Goal: Use online tool/utility: Utilize a website feature to perform a specific function

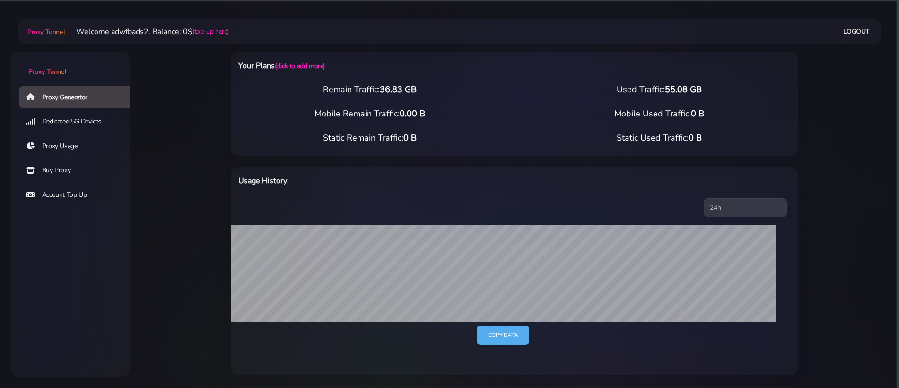
select select "IT"
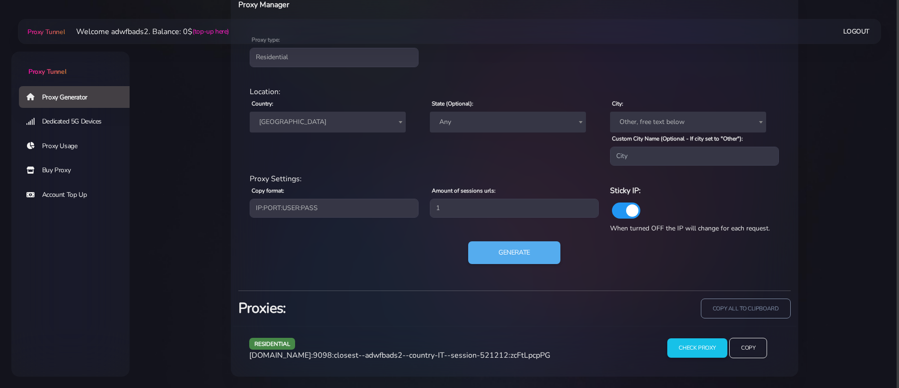
click at [304, 127] on span "[GEOGRAPHIC_DATA]" at bounding box center [327, 121] width 145 height 13
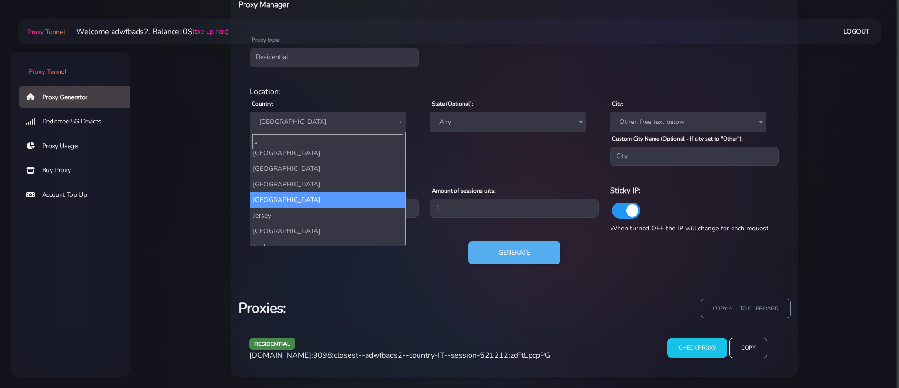
scroll to position [0, 0]
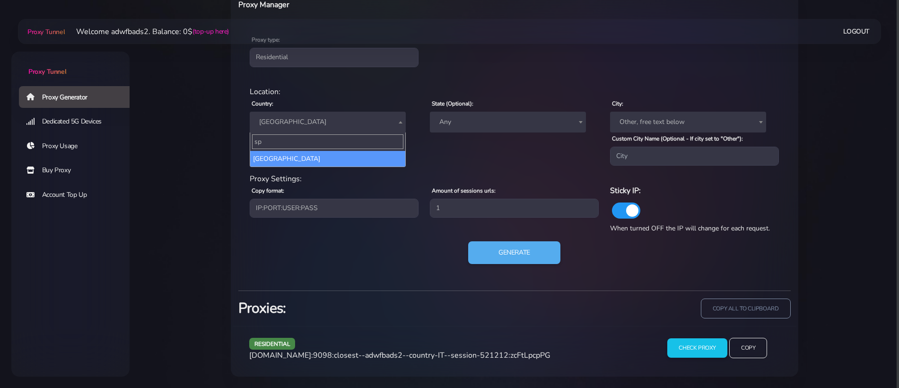
type input "spa"
select select "ES"
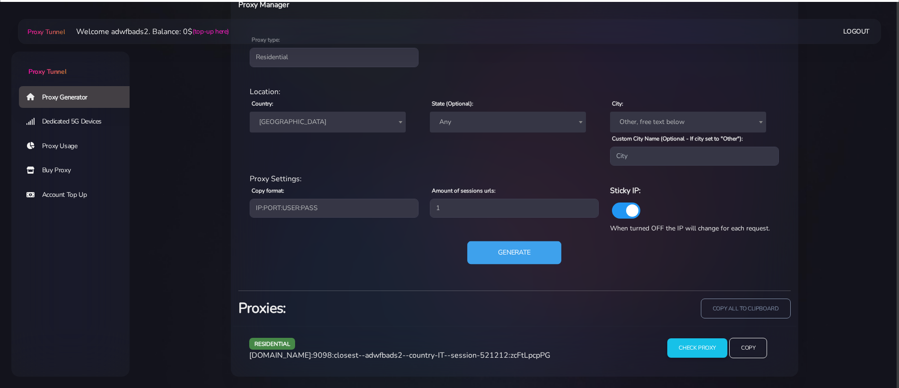
click at [491, 250] on button "Generate" at bounding box center [514, 252] width 94 height 23
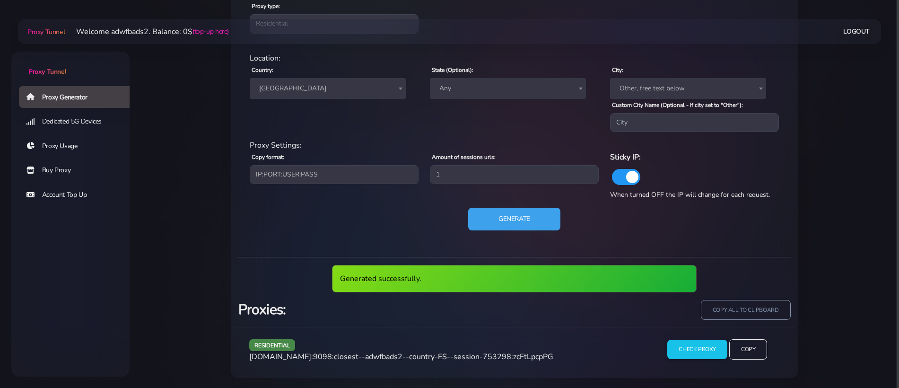
scroll to position [430, 0]
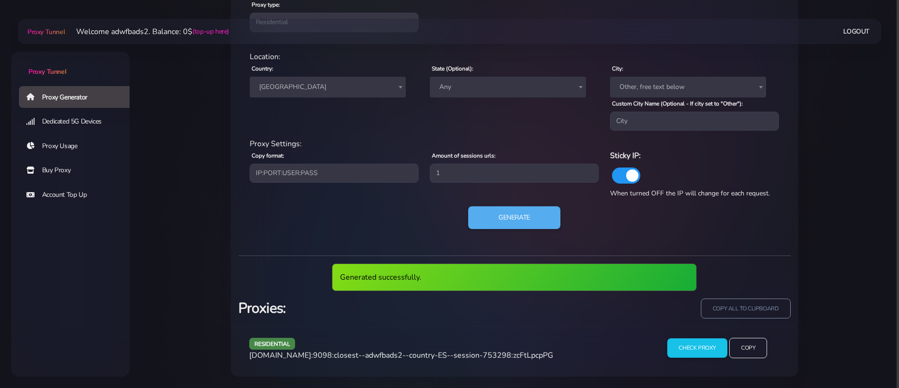
click at [459, 353] on span "[DOMAIN_NAME]:9098:closest--adwfbads2--country-ES--session-753298:zcFtLpcpPG" at bounding box center [401, 355] width 304 height 10
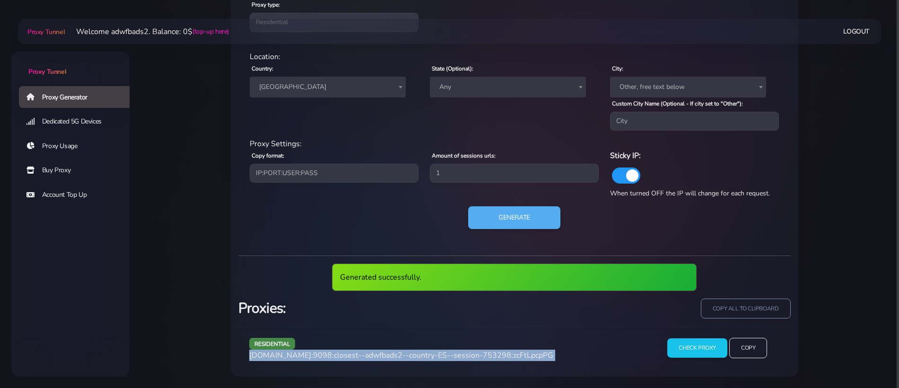
click at [459, 353] on span "[DOMAIN_NAME]:9098:closest--adwfbads2--country-ES--session-753298:zcFtLpcpPG" at bounding box center [401, 355] width 304 height 10
copy div "[DOMAIN_NAME]:9098:closest--adwfbads2--country-ES--session-753298:zcFtLpcpPG"
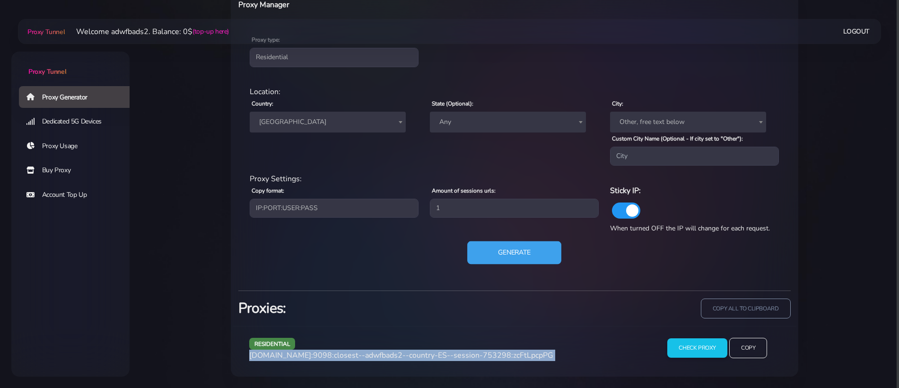
click at [490, 247] on button "Generate" at bounding box center [514, 252] width 94 height 23
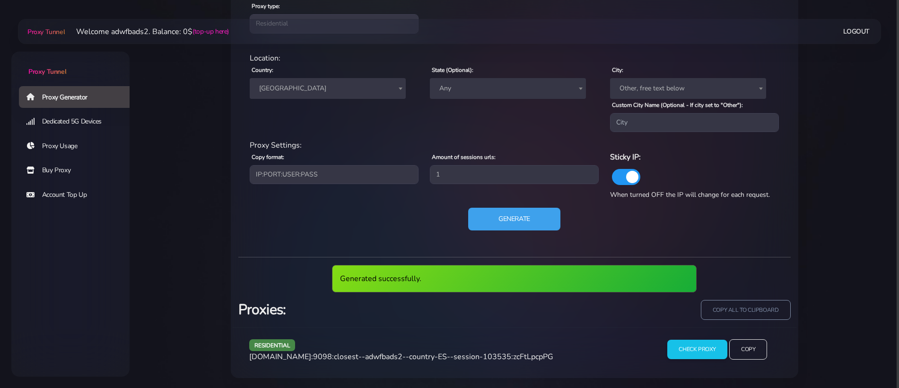
scroll to position [430, 0]
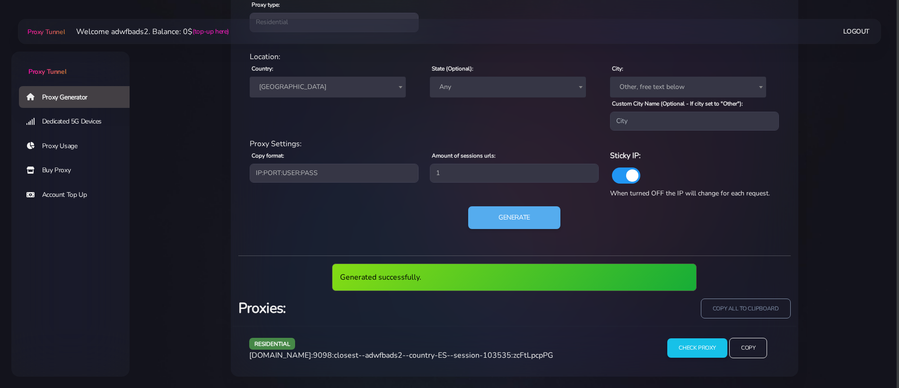
click at [377, 353] on span "[DOMAIN_NAME]:9098:closest--adwfbads2--country-ES--session-103535:zcFtLpcpPG" at bounding box center [401, 355] width 304 height 10
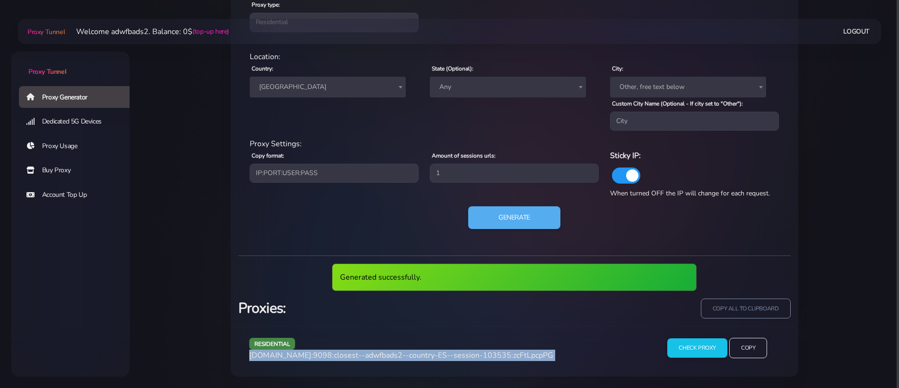
click at [377, 353] on span "[DOMAIN_NAME]:9098:closest--adwfbads2--country-ES--session-103535:zcFtLpcpPG" at bounding box center [401, 355] width 304 height 10
copy div "[DOMAIN_NAME]:9098:closest--adwfbads2--country-ES--session-103535:zcFtLpcpPG"
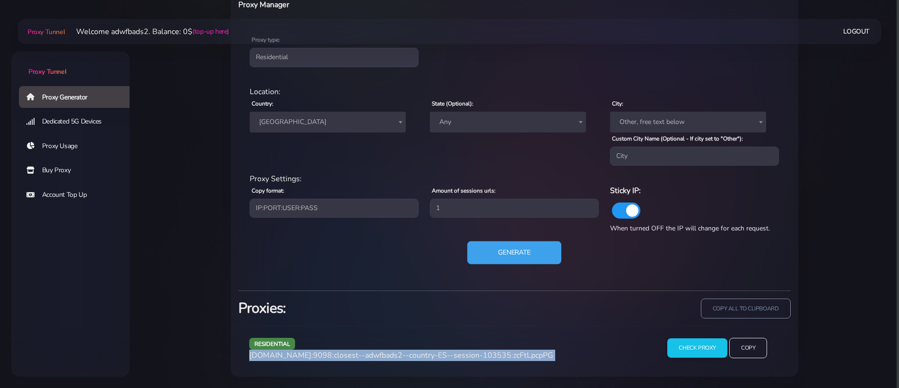
click at [494, 246] on button "Generate" at bounding box center [514, 252] width 94 height 23
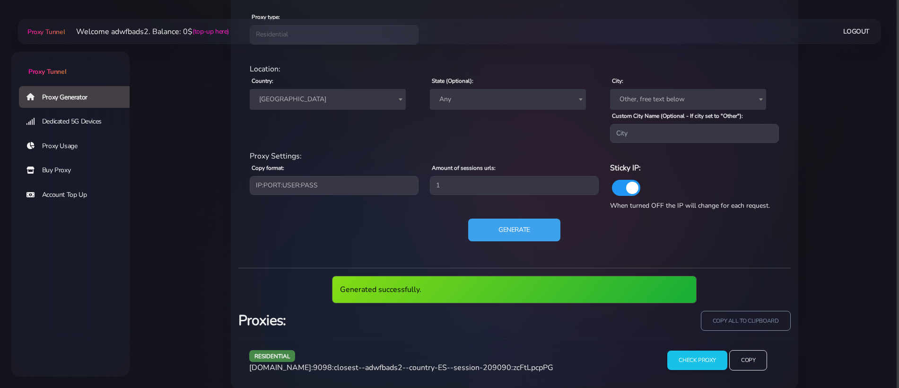
scroll to position [430, 0]
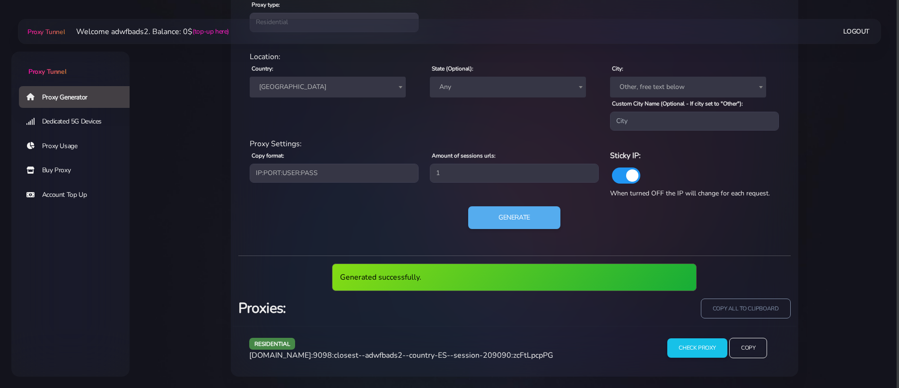
click at [398, 348] on div "residential [DOMAIN_NAME]:9098:closest--adwfbads2--country-ES--session-209090:z…" at bounding box center [446, 352] width 406 height 28
click at [396, 353] on span "[DOMAIN_NAME]:9098:closest--adwfbads2--country-ES--session-209090:zcFtLpcpPG" at bounding box center [401, 355] width 304 height 10
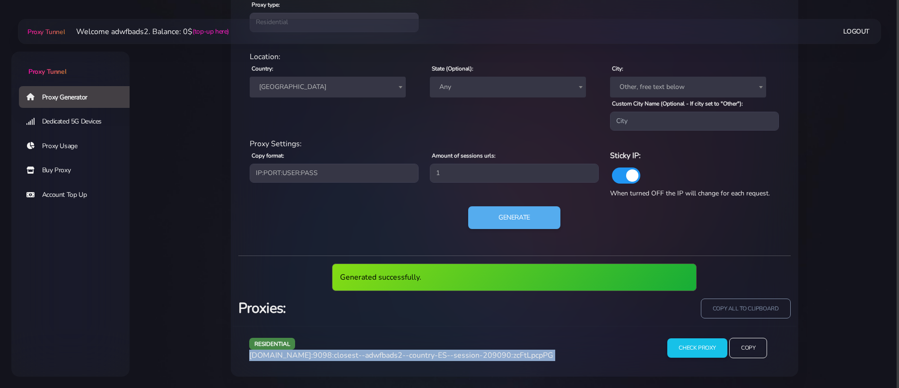
click at [396, 353] on span "[DOMAIN_NAME]:9098:closest--adwfbads2--country-ES--session-209090:zcFtLpcpPG" at bounding box center [401, 355] width 304 height 10
copy div "[DOMAIN_NAME]:9098:closest--adwfbads2--country-ES--session-209090:zcFtLpcpPG"
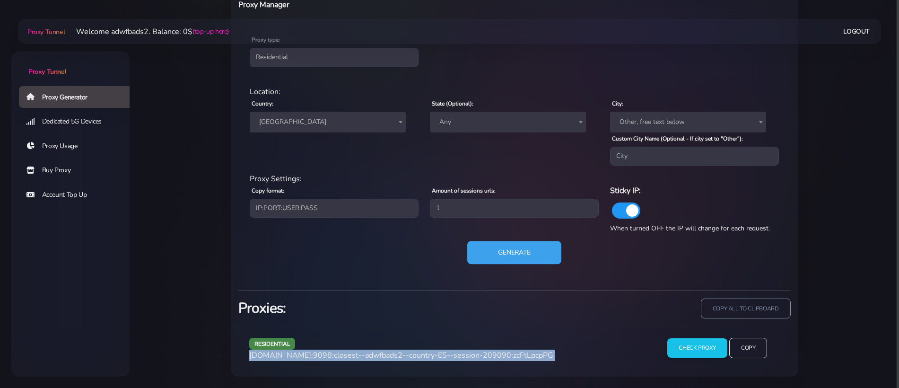
click at [515, 262] on button "Generate" at bounding box center [514, 252] width 94 height 23
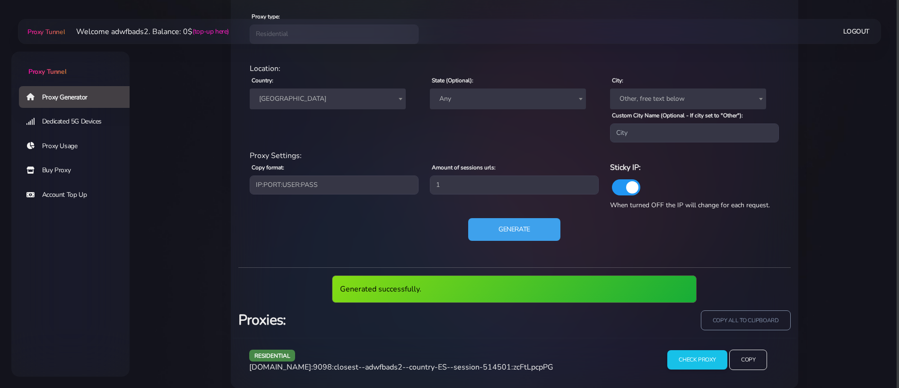
scroll to position [430, 0]
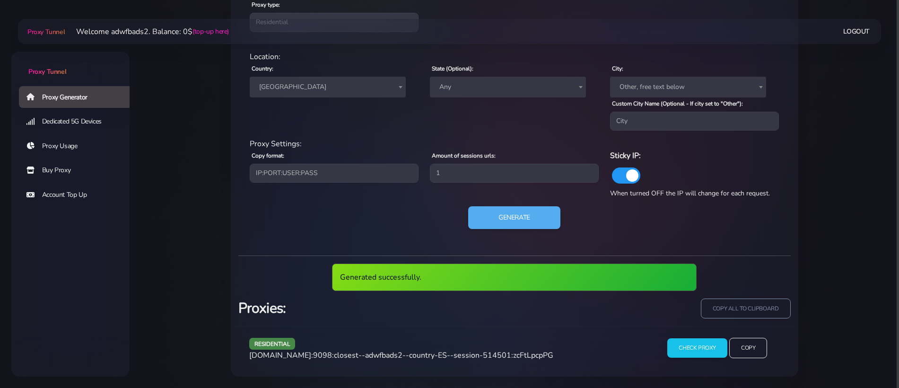
click at [445, 352] on span "[DOMAIN_NAME]:9098:closest--adwfbads2--country-ES--session-514501:zcFtLpcpPG" at bounding box center [401, 355] width 304 height 10
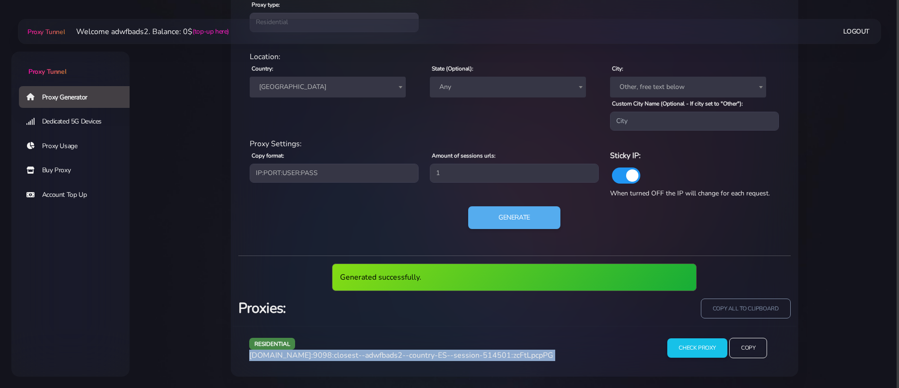
click at [445, 352] on span "[DOMAIN_NAME]:9098:closest--adwfbads2--country-ES--session-514501:zcFtLpcpPG" at bounding box center [401, 355] width 304 height 10
copy div "[DOMAIN_NAME]:9098:closest--adwfbads2--country-ES--session-514501:zcFtLpcpPG"
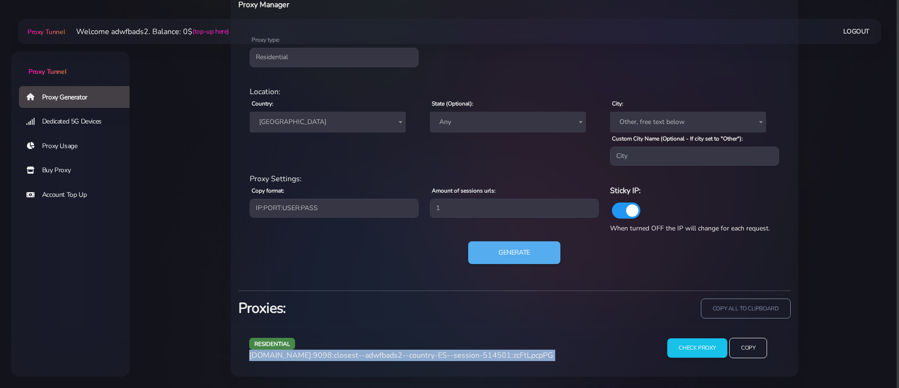
scroll to position [395, 0]
click at [496, 248] on button "Generate" at bounding box center [514, 252] width 94 height 23
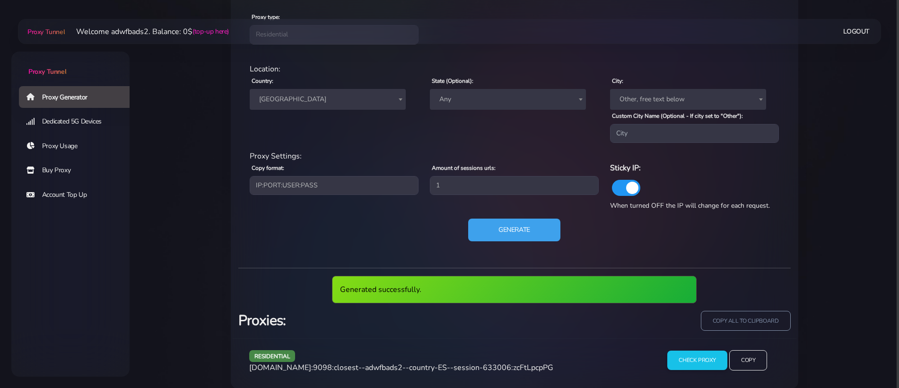
scroll to position [430, 0]
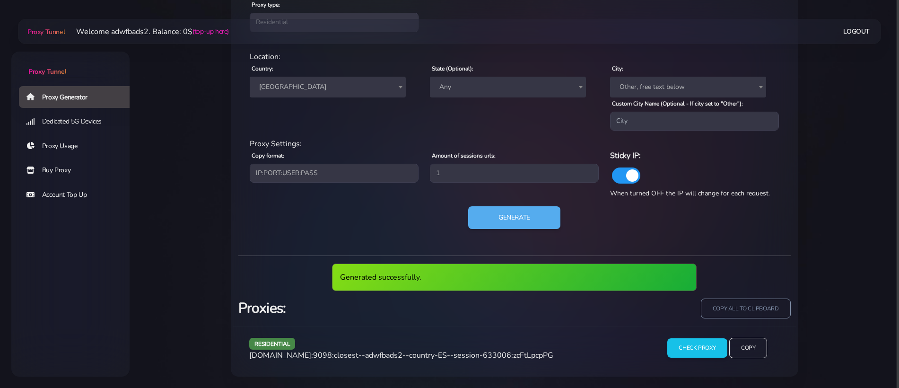
click at [413, 355] on span "[DOMAIN_NAME]:9098:closest--adwfbads2--country-ES--session-633006:zcFtLpcpPG" at bounding box center [401, 355] width 304 height 10
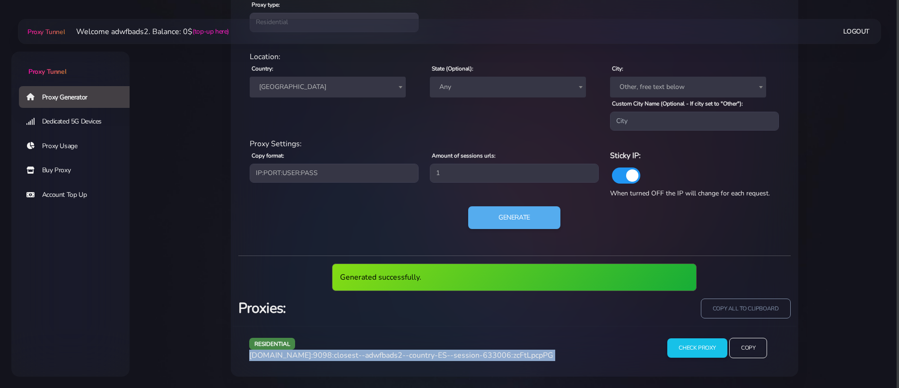
click at [413, 355] on span "[DOMAIN_NAME]:9098:closest--adwfbads2--country-ES--session-633006:zcFtLpcpPG" at bounding box center [401, 355] width 304 height 10
copy div "[DOMAIN_NAME]:9098:closest--adwfbads2--country-ES--session-633006:zcFtLpcpPG"
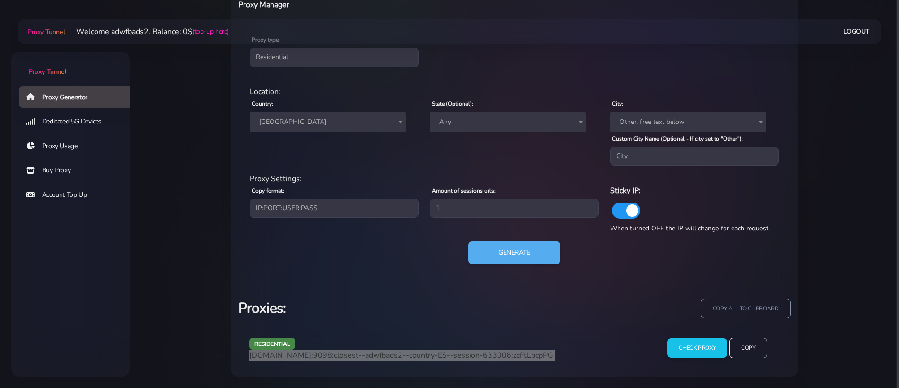
scroll to position [395, 0]
